Goal: Task Accomplishment & Management: Use online tool/utility

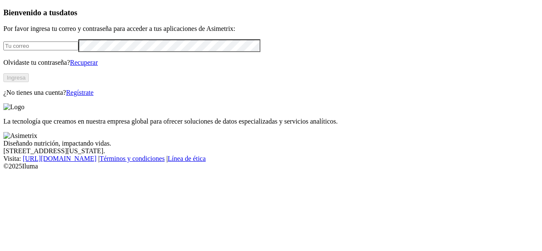
type input "[EMAIL_ADDRESS][PERSON_NAME][DOMAIN_NAME]"
click at [29, 82] on button "Ingresa" at bounding box center [15, 77] width 25 height 9
